Goal: Transaction & Acquisition: Subscribe to service/newsletter

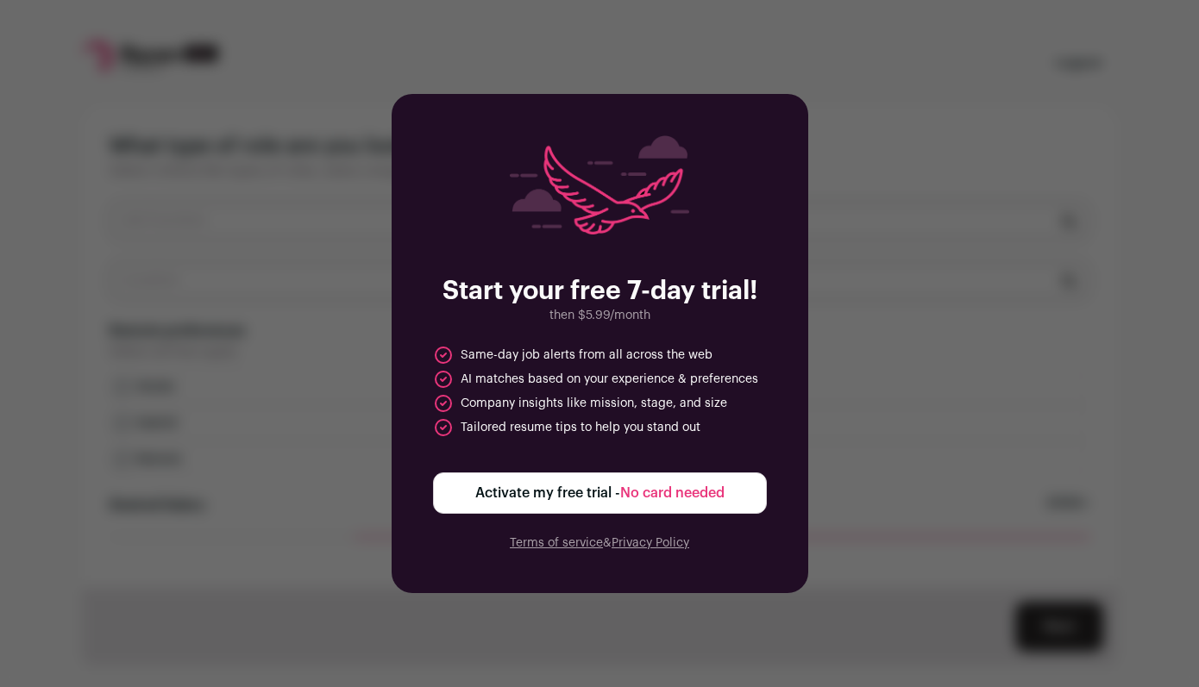
click at [832, 446] on div "Start your free 7-day trial! then $5.99/month Same-day job alerts from all acro…" at bounding box center [599, 343] width 1199 height 687
click at [900, 184] on div "Start your free 7-day trial! then $5.99/month Same-day job alerts from all acro…" at bounding box center [599, 343] width 1199 height 687
click at [527, 496] on span "Activate my free trial - No card needed" at bounding box center [599, 493] width 249 height 21
